Goal: Use online tool/utility: Utilize a website feature to perform a specific function

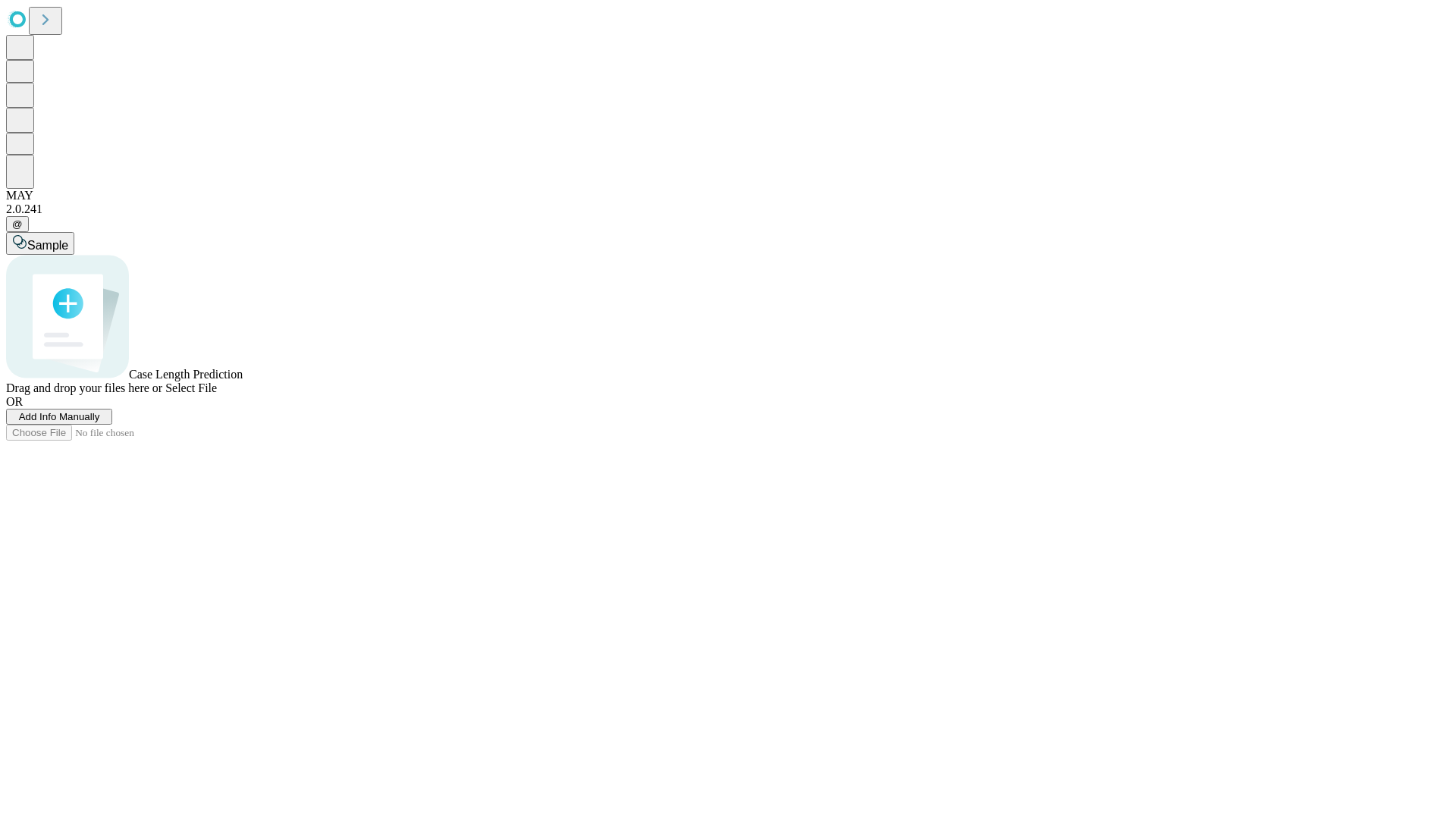
click at [100, 422] on span "Add Info Manually" at bounding box center [59, 417] width 81 height 11
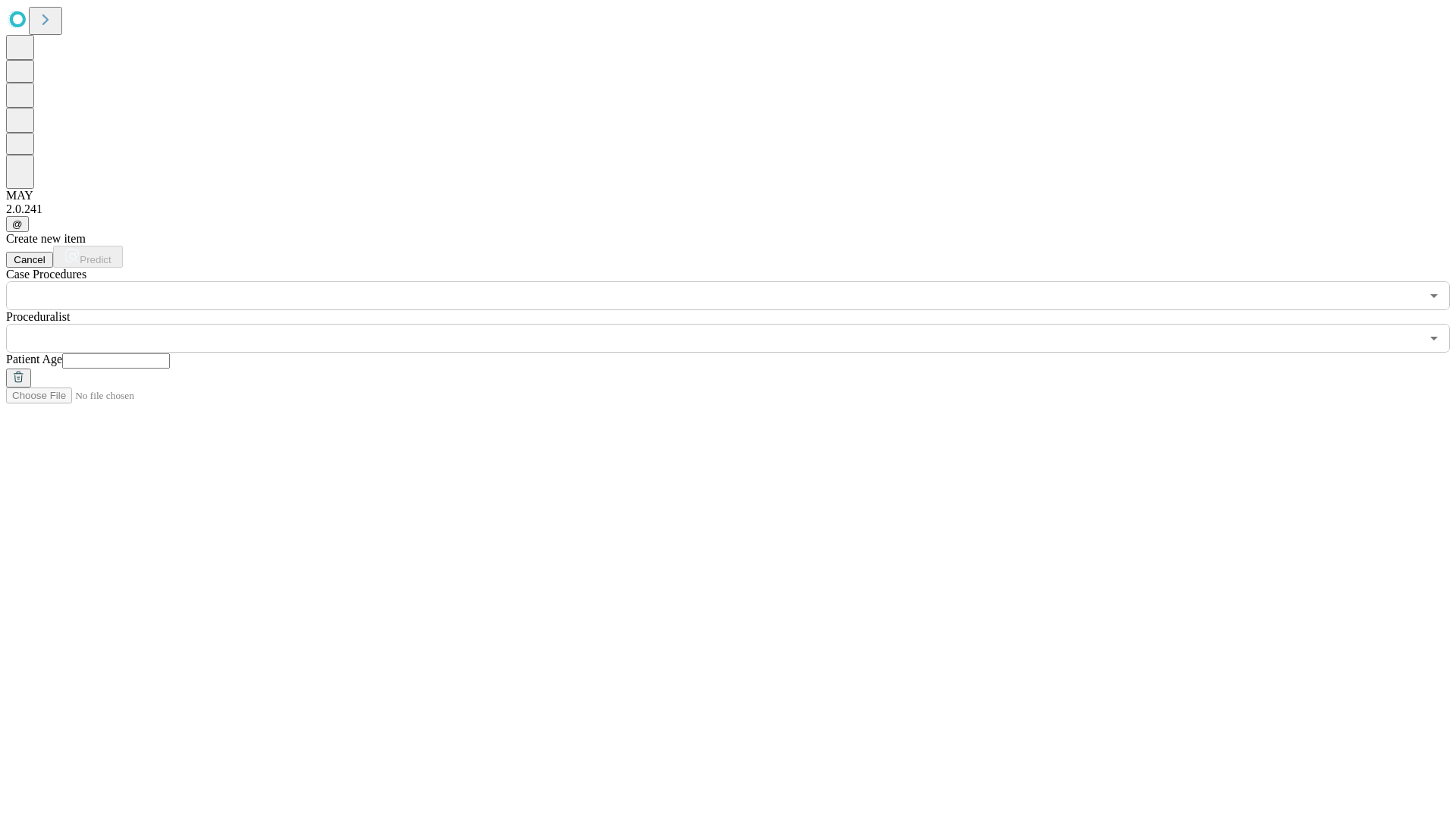
click at [170, 353] on input "text" at bounding box center [116, 360] width 108 height 15
type input "**"
click at [739, 323] on input "text" at bounding box center [713, 338] width 1414 height 28
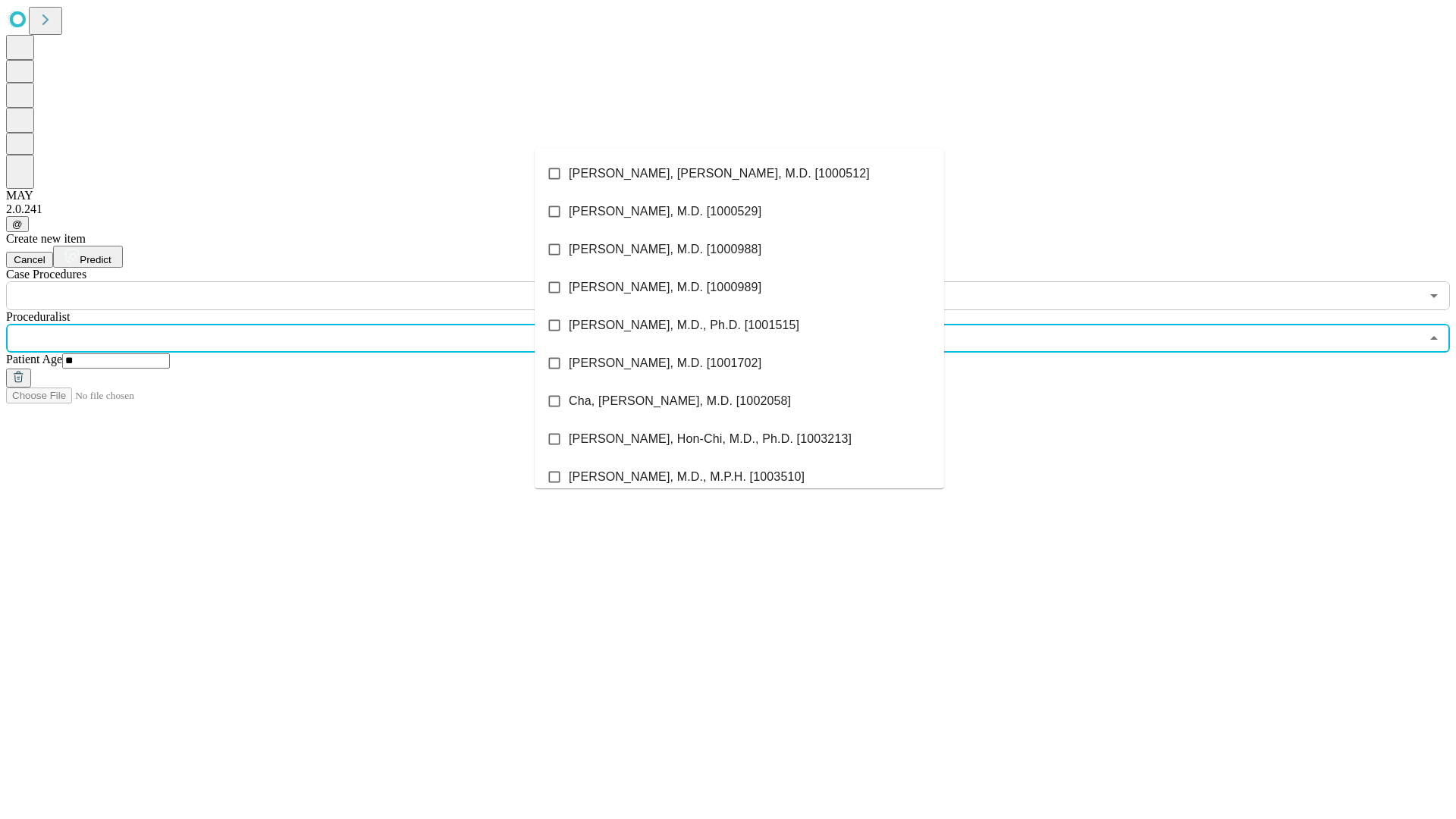
click at [739, 174] on li "[PERSON_NAME], [PERSON_NAME], M.D. [1000512]" at bounding box center [739, 174] width 410 height 38
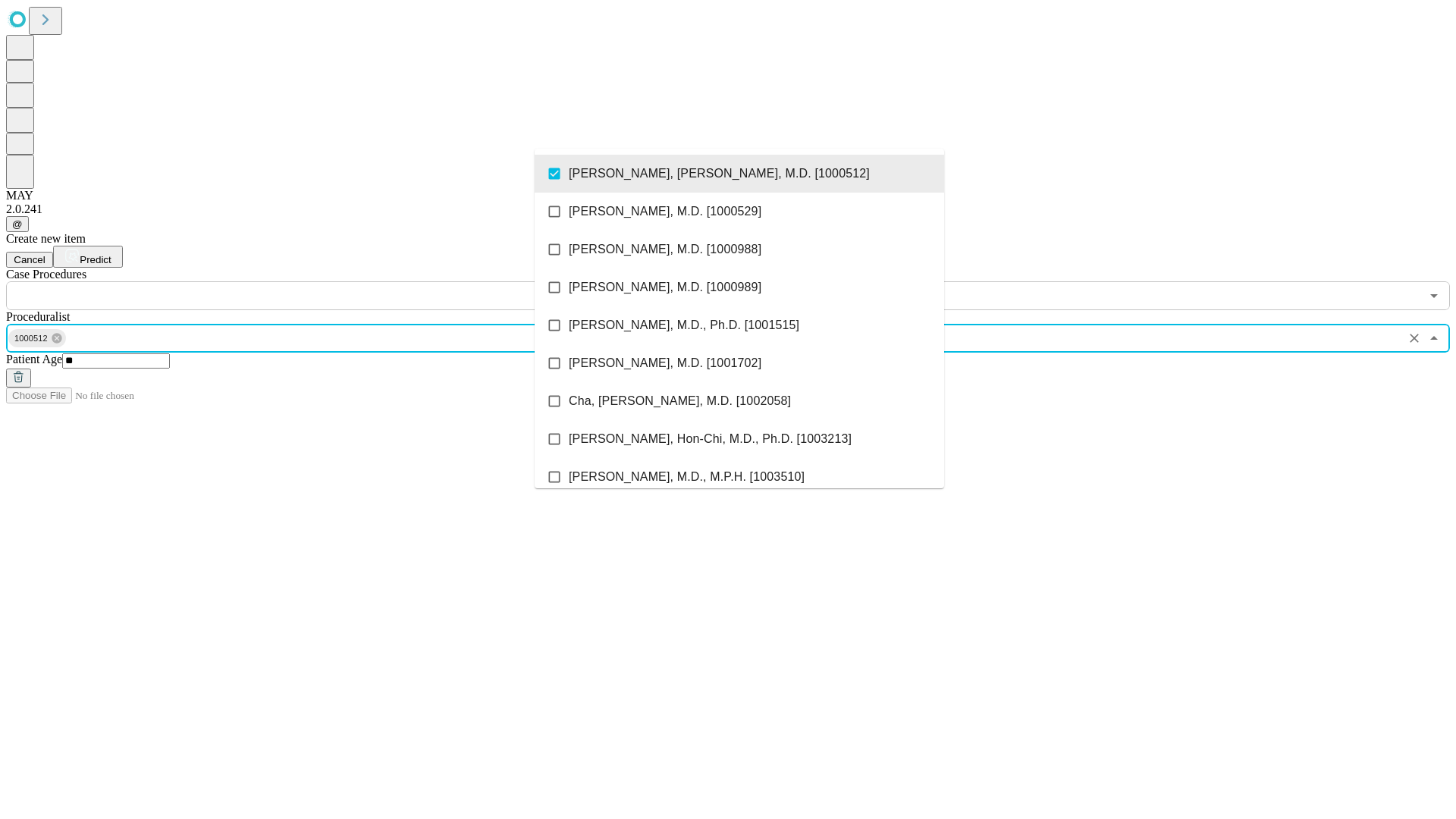
click at [319, 281] on input "text" at bounding box center [713, 296] width 1414 height 28
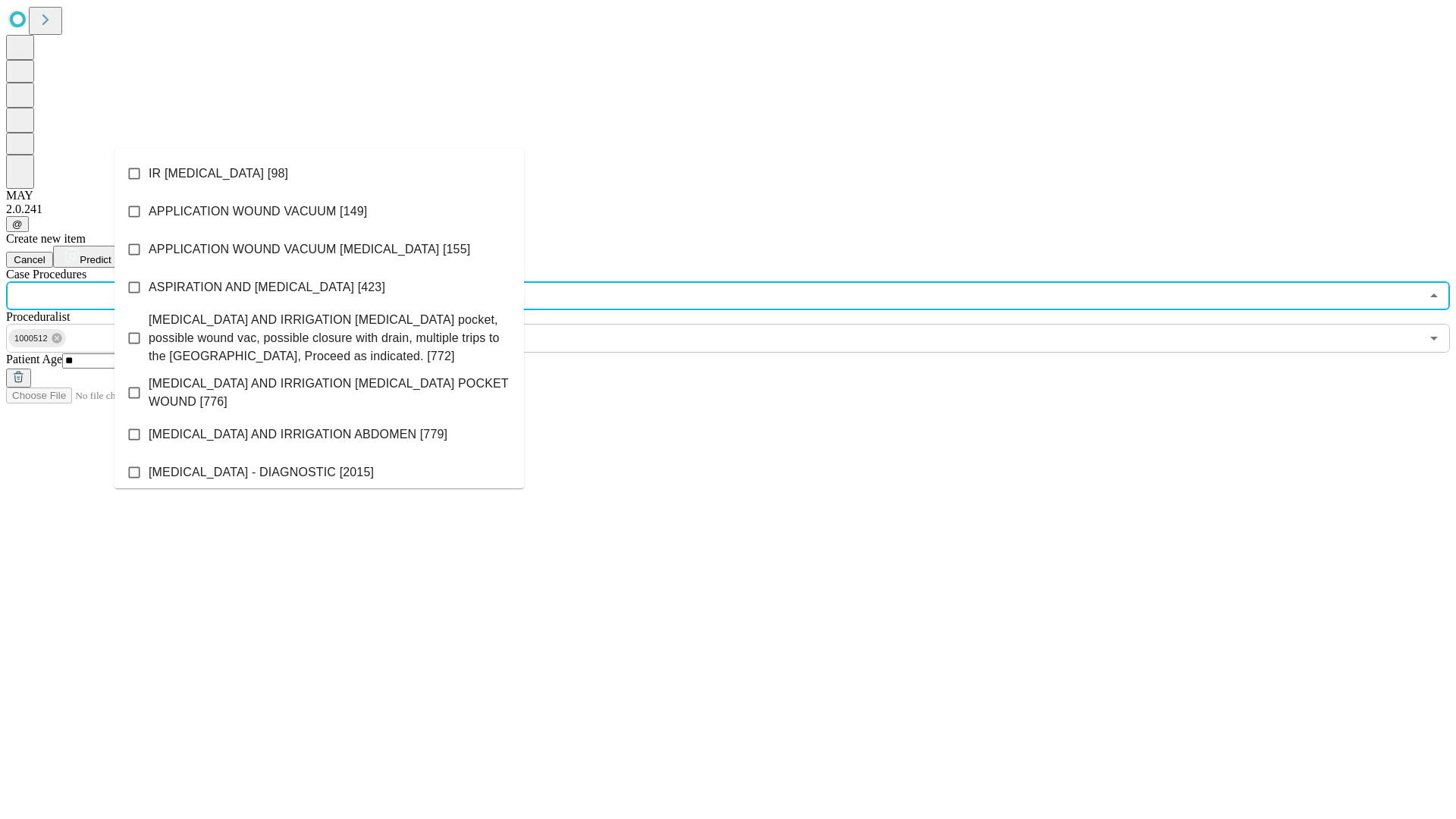
click at [320, 174] on li "IR [MEDICAL_DATA] [98]" at bounding box center [320, 174] width 410 height 38
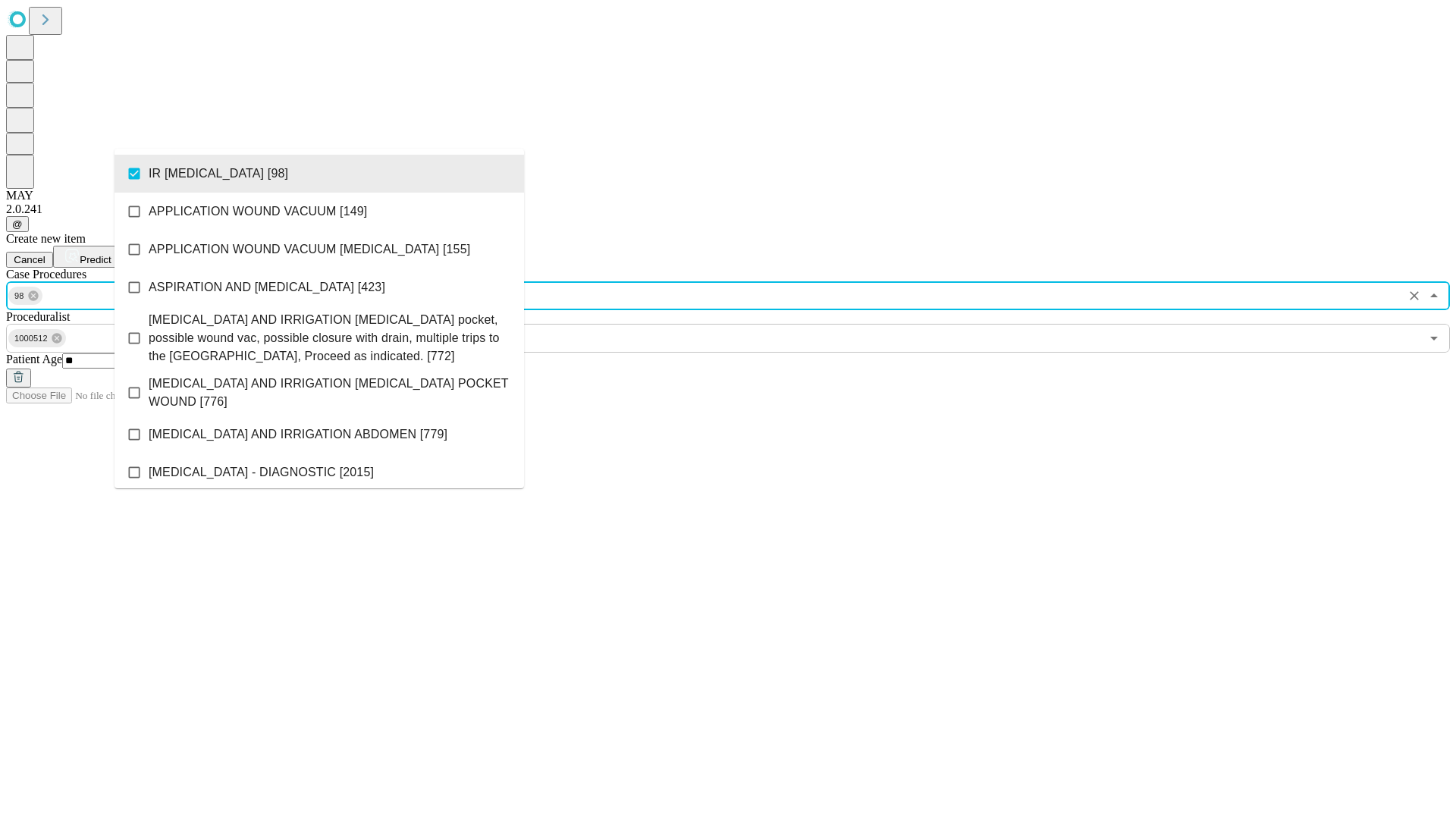
click at [111, 254] on span "Predict" at bounding box center [95, 259] width 31 height 11
